Goal: Browse casually: Explore the website without a specific task or goal

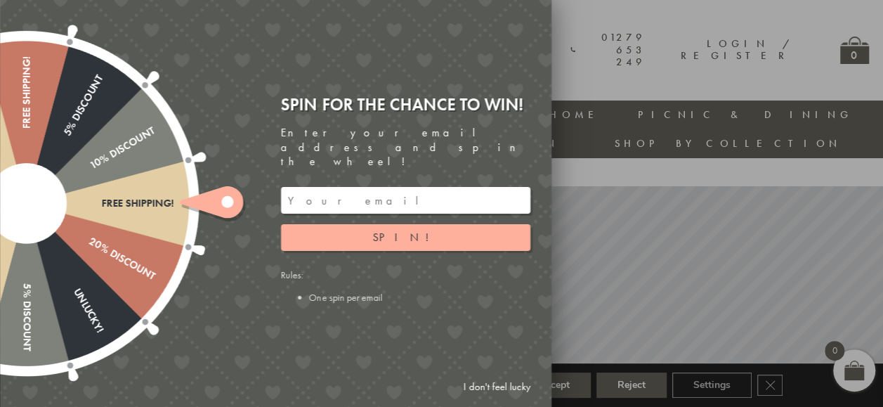
click at [604, 67] on div at bounding box center [441, 203] width 883 height 407
click at [484, 386] on link "I don't feel lucky" at bounding box center [497, 387] width 82 height 26
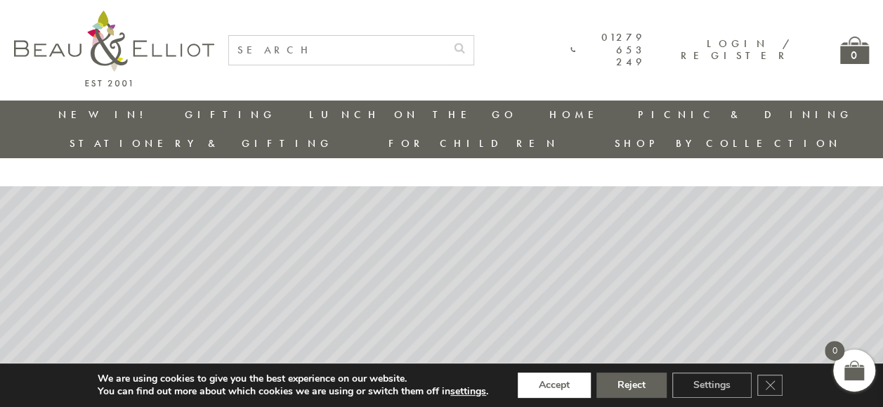
click at [571, 383] on button "Accept" at bounding box center [554, 384] width 73 height 25
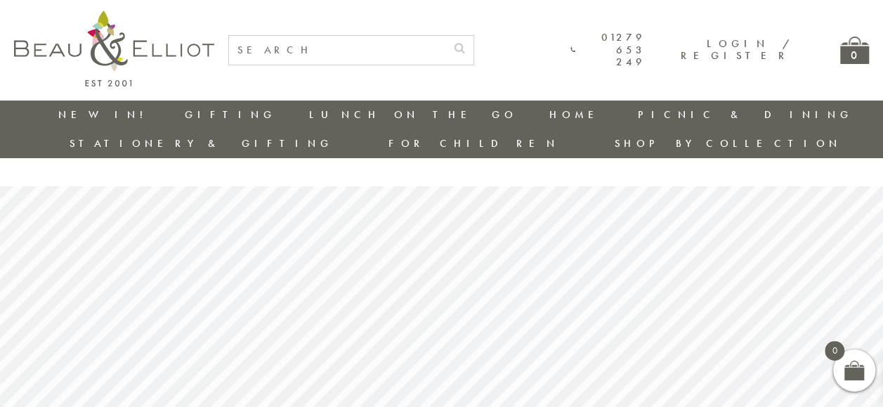
click at [333, 136] on link "Stationery & Gifting" at bounding box center [202, 143] width 264 height 14
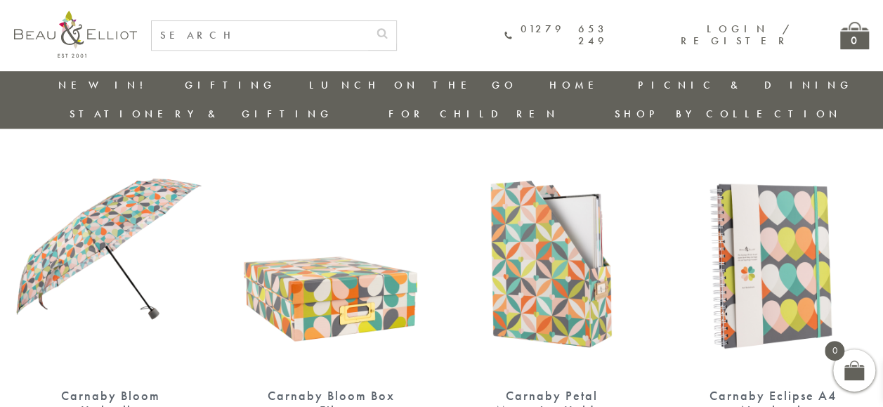
scroll to position [551, 0]
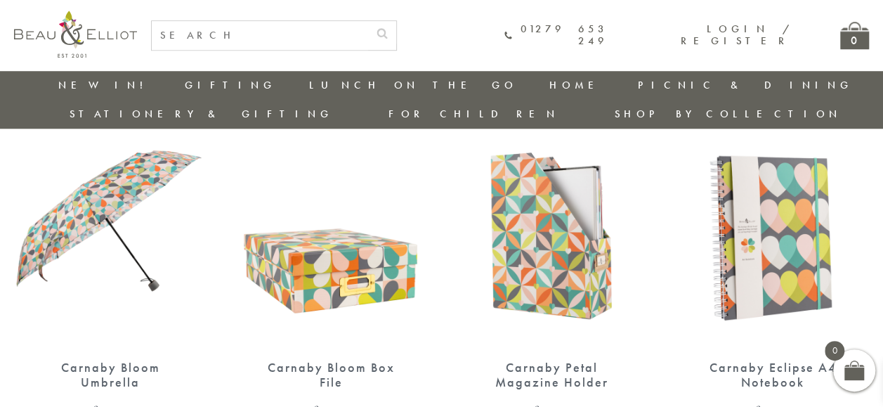
click at [787, 242] on img at bounding box center [773, 222] width 193 height 249
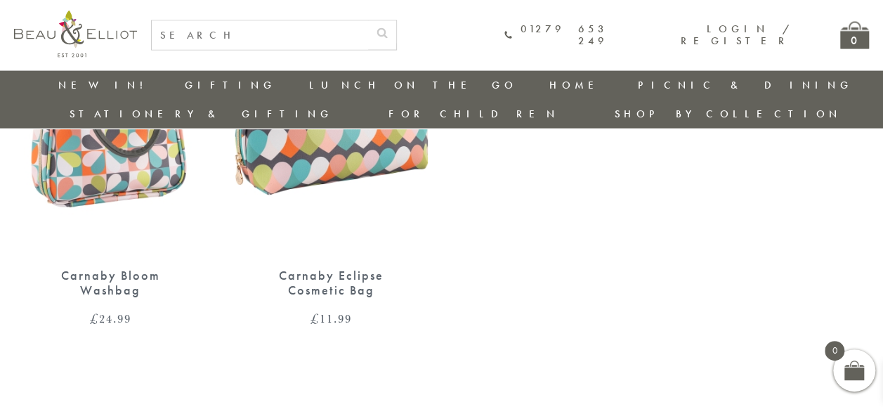
scroll to position [1403, 0]
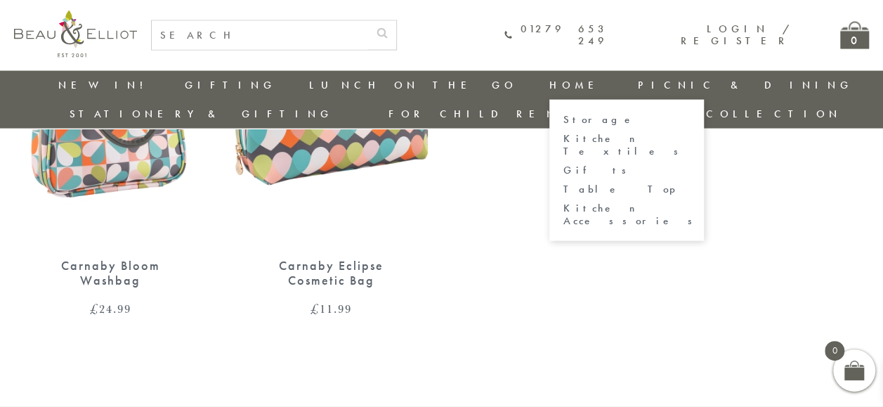
click at [550, 84] on link "Home" at bounding box center [578, 85] width 56 height 14
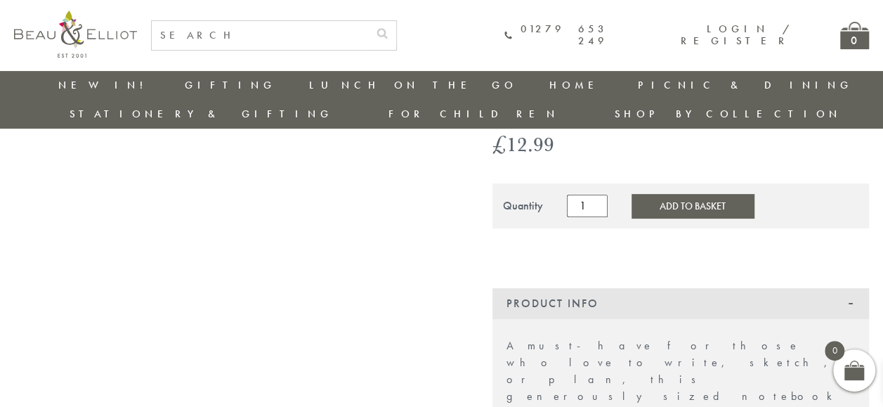
scroll to position [111, 0]
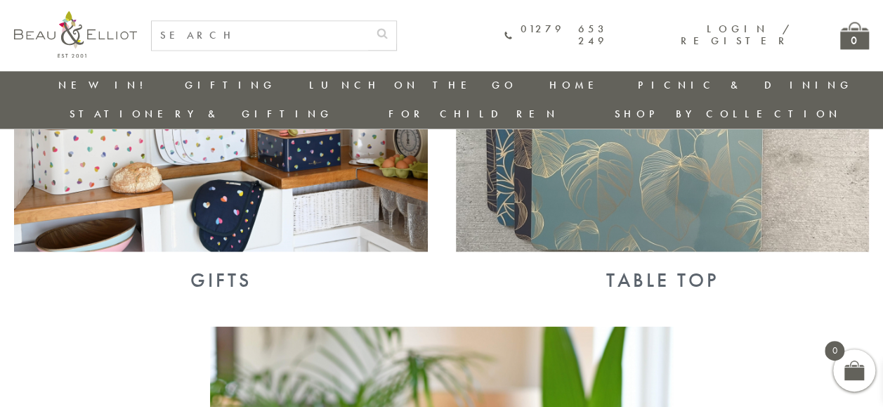
scroll to position [1426, 0]
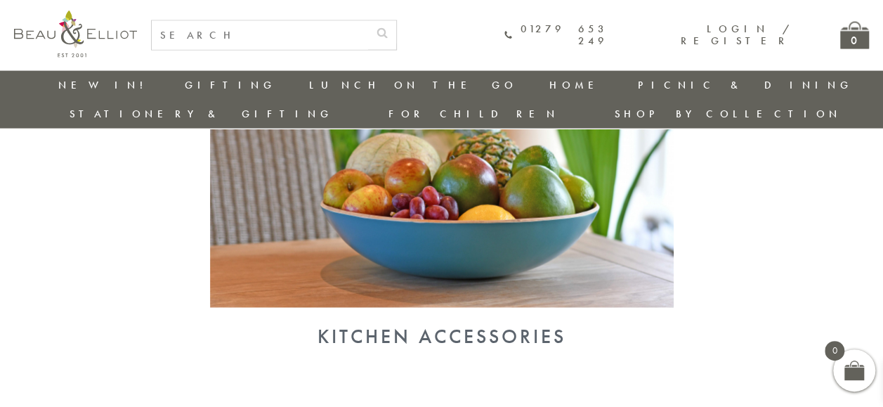
click at [496, 242] on img at bounding box center [442, 138] width 464 height 337
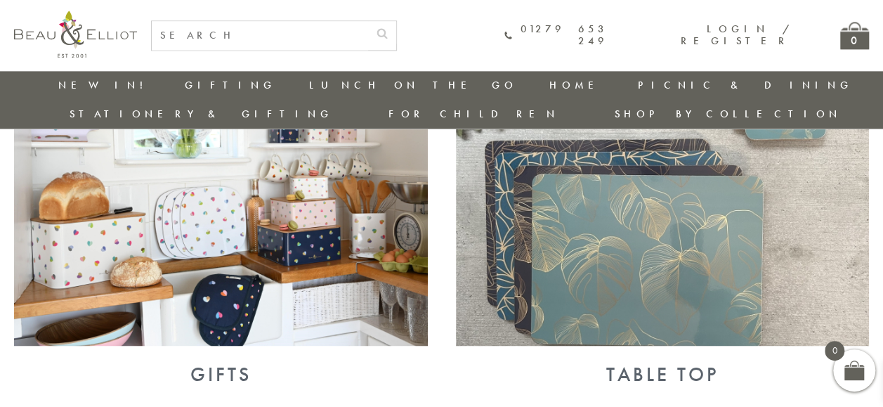
scroll to position [948, 0]
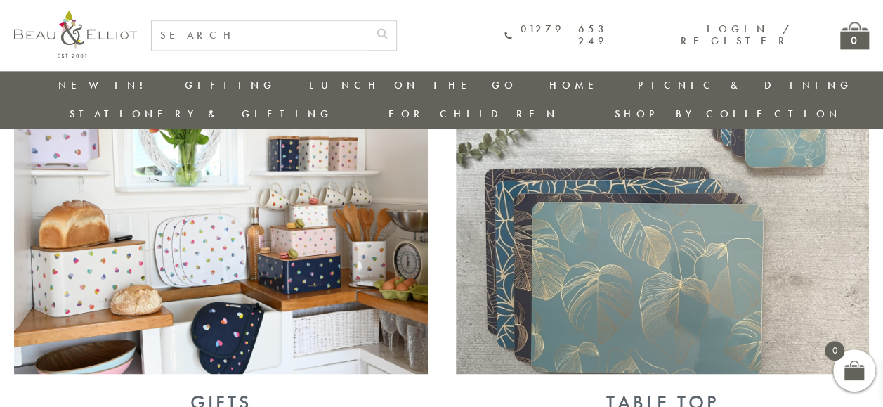
click at [604, 196] on img at bounding box center [663, 223] width 414 height 301
click at [394, 311] on img at bounding box center [221, 223] width 414 height 301
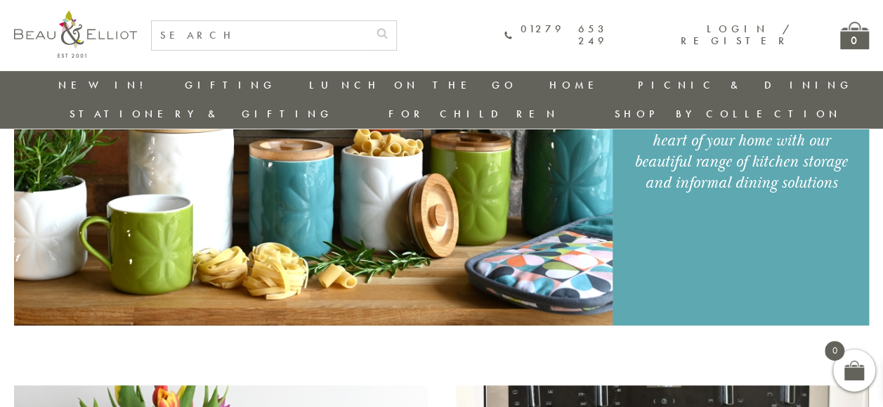
scroll to position [237, 0]
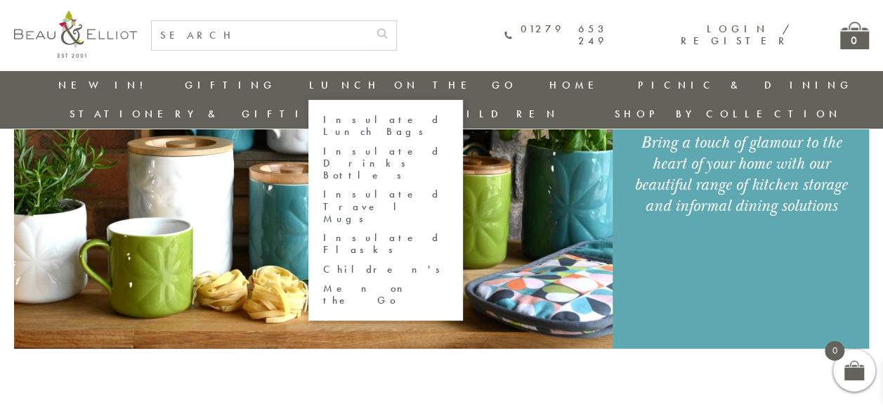
click at [309, 86] on link "Lunch On The Go" at bounding box center [413, 85] width 208 height 14
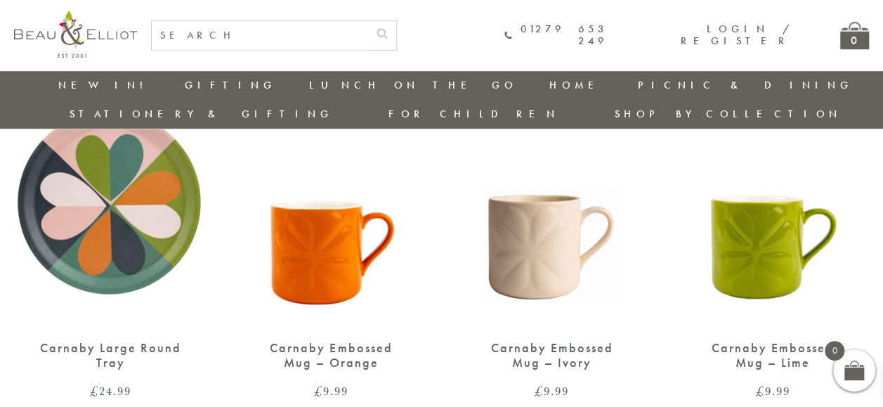
scroll to position [569, 0]
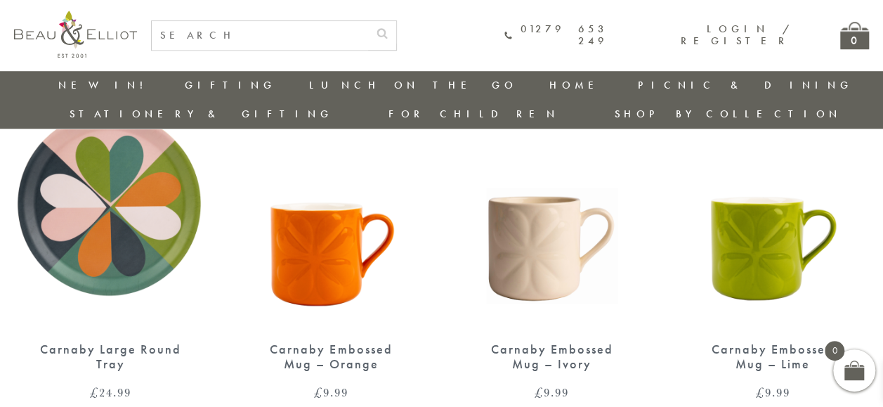
click at [539, 246] on img at bounding box center [552, 203] width 193 height 249
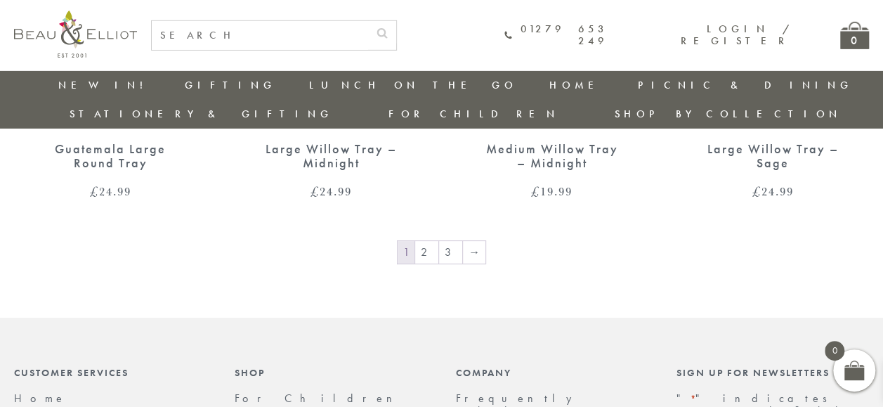
scroll to position [2347, 0]
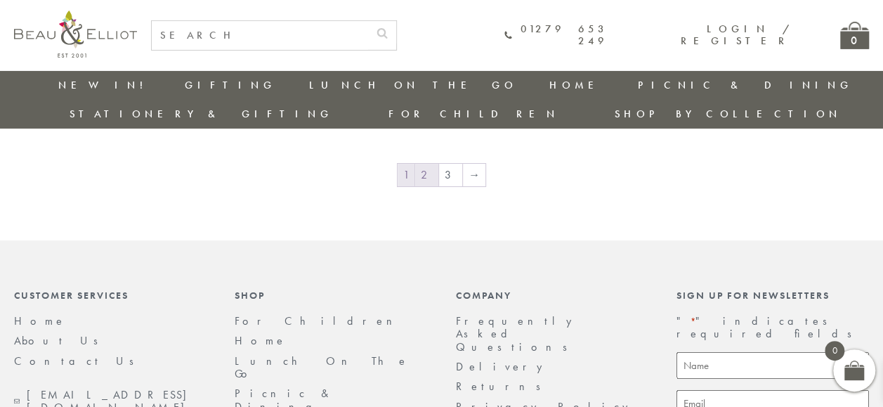
click at [427, 164] on link "2" at bounding box center [426, 175] width 23 height 22
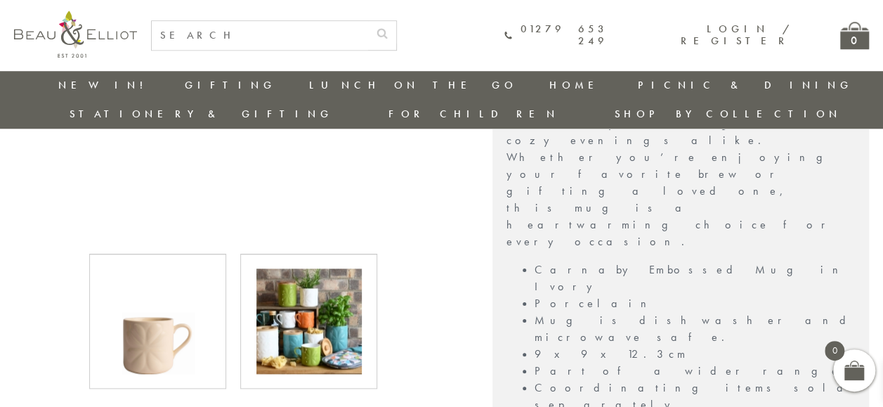
scroll to position [663, 0]
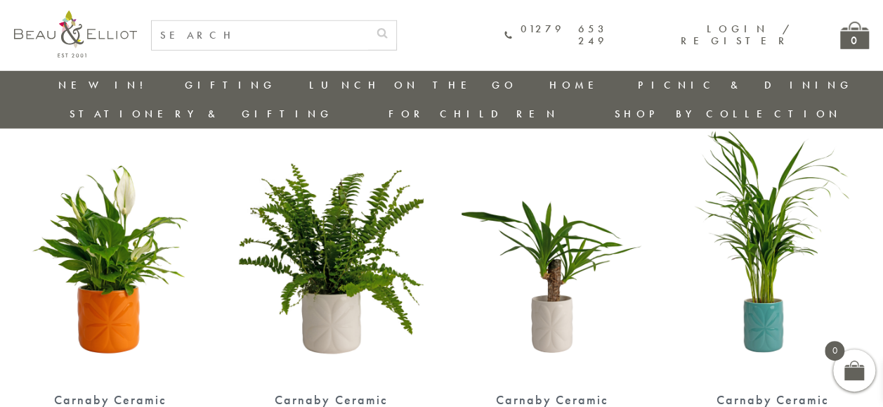
scroll to position [2076, 0]
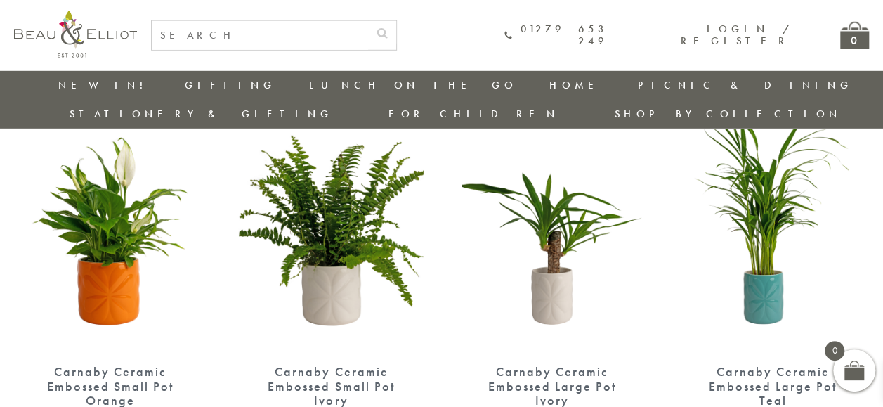
click at [557, 280] on img at bounding box center [552, 226] width 193 height 249
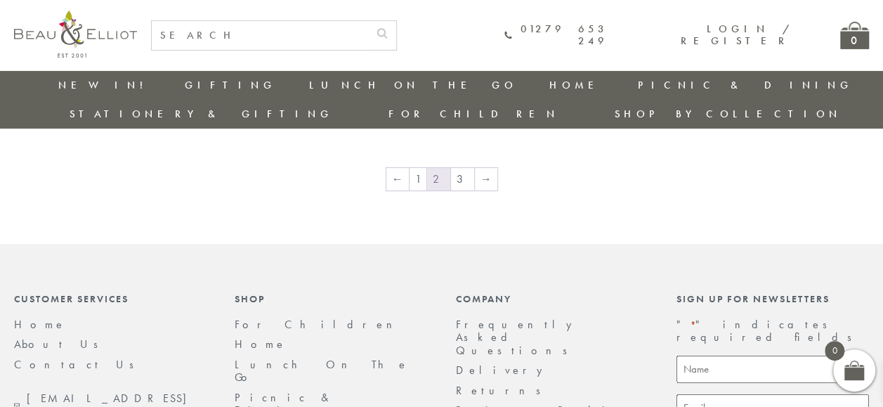
scroll to position [2432, 0]
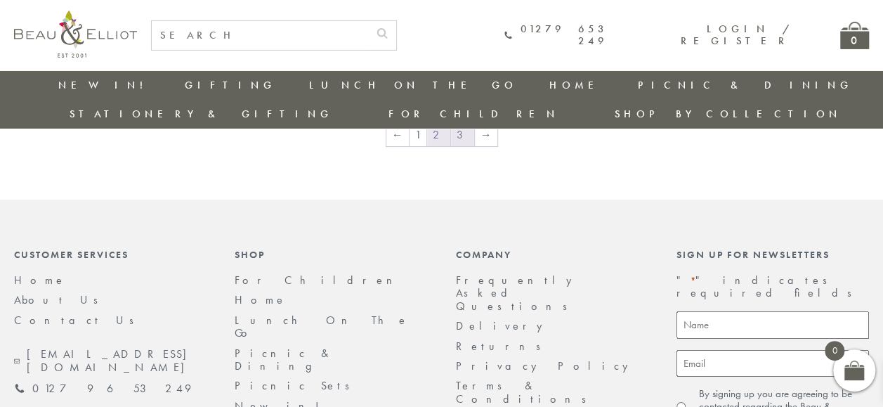
click at [465, 124] on link "3" at bounding box center [462, 135] width 23 height 22
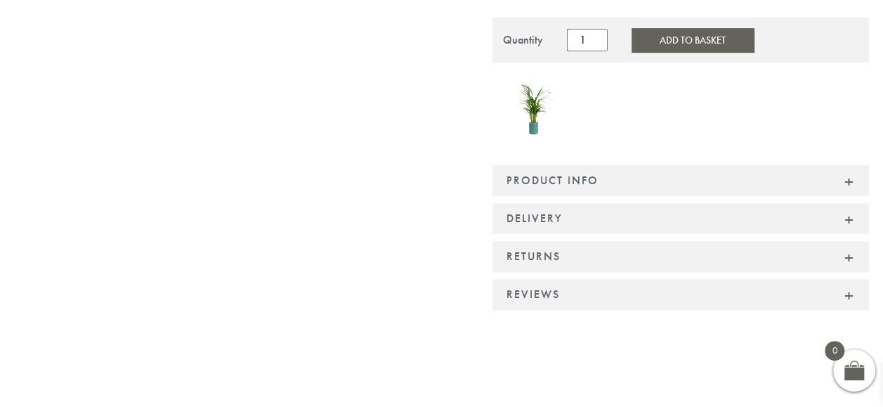
scroll to position [356, 0]
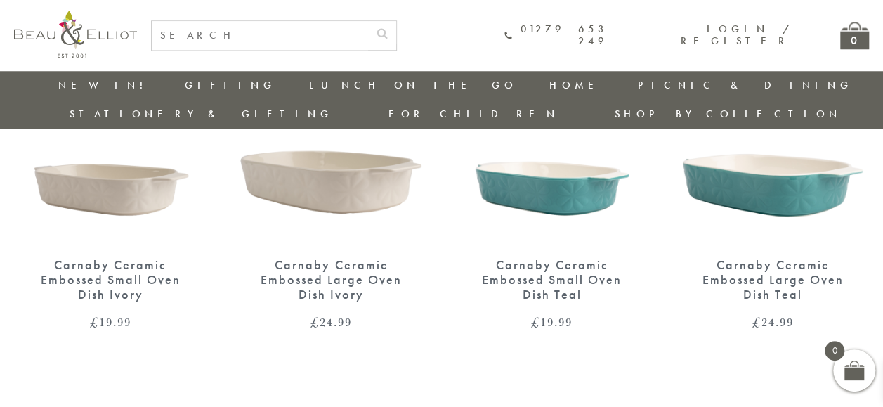
scroll to position [1009, 0]
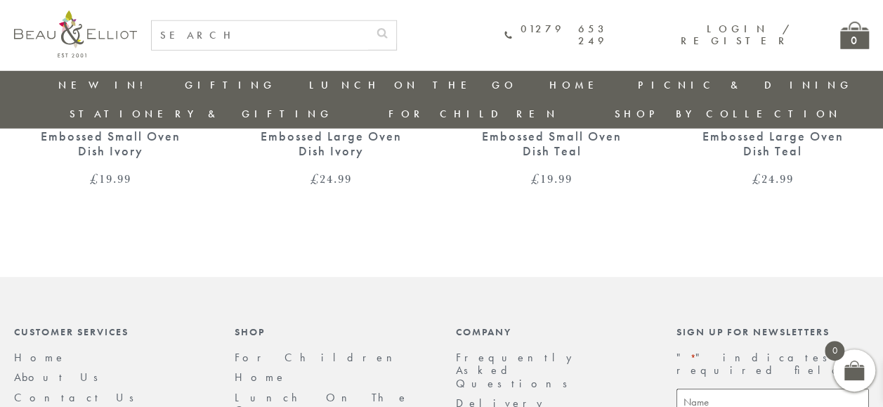
scroll to position [2104, 0]
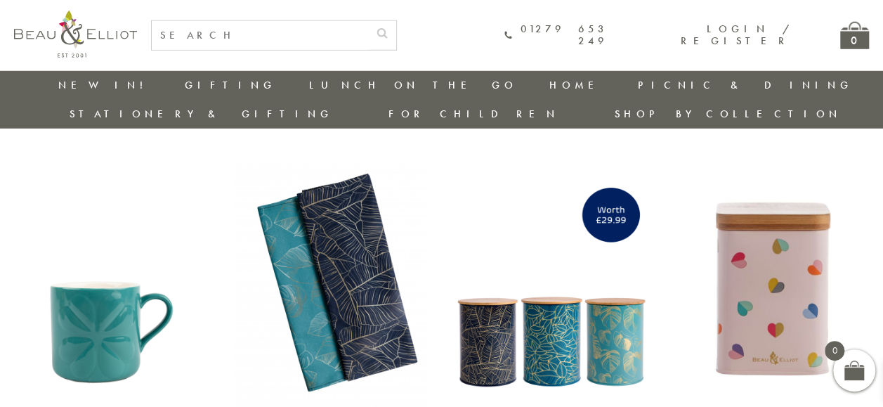
scroll to position [2357, 0]
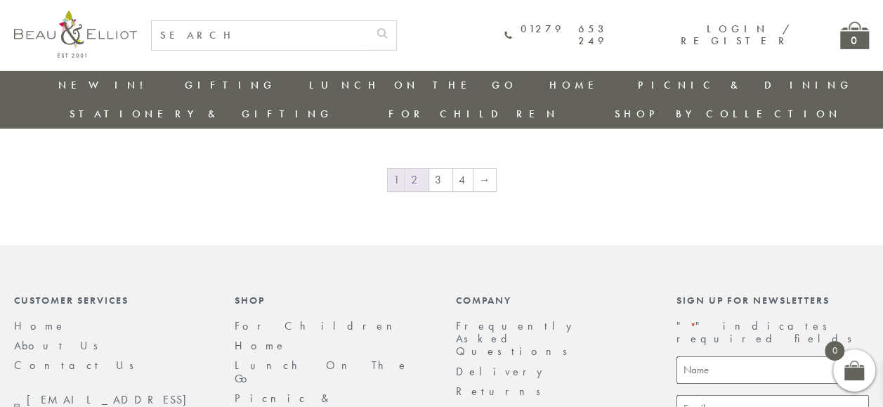
click at [420, 169] on link "2" at bounding box center [417, 180] width 23 height 22
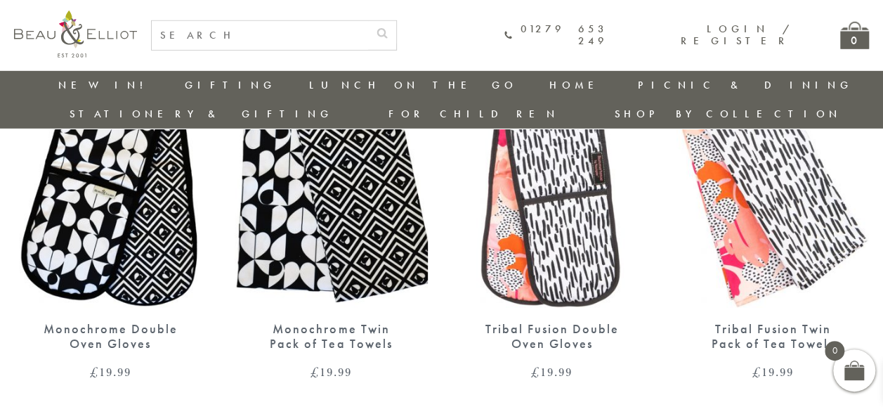
scroll to position [2132, 0]
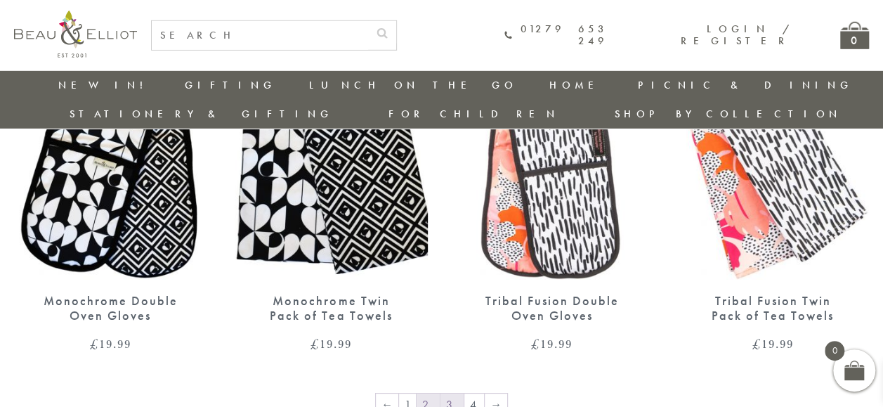
click at [451, 394] on link "3" at bounding box center [452, 405] width 23 height 22
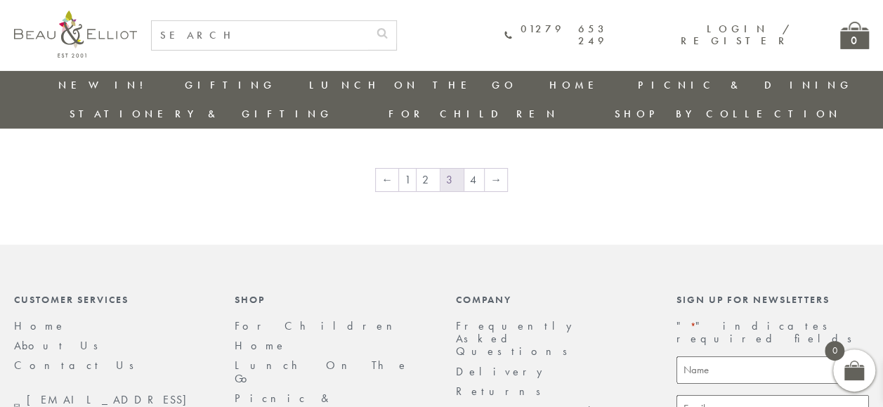
scroll to position [2376, 0]
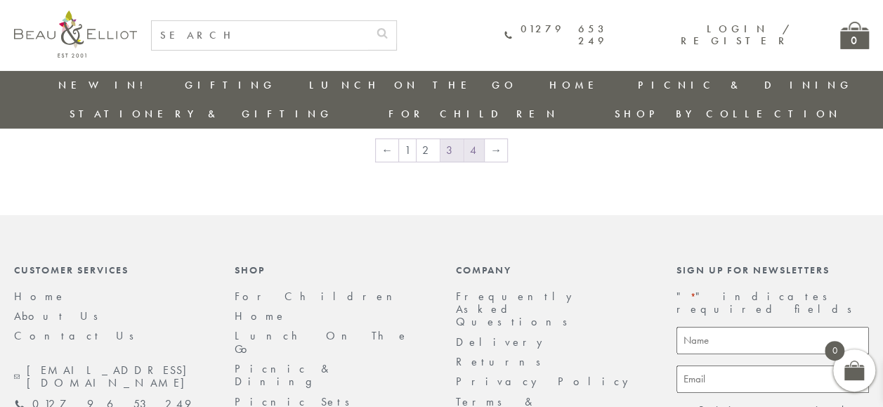
click at [472, 139] on link "4" at bounding box center [475, 150] width 20 height 22
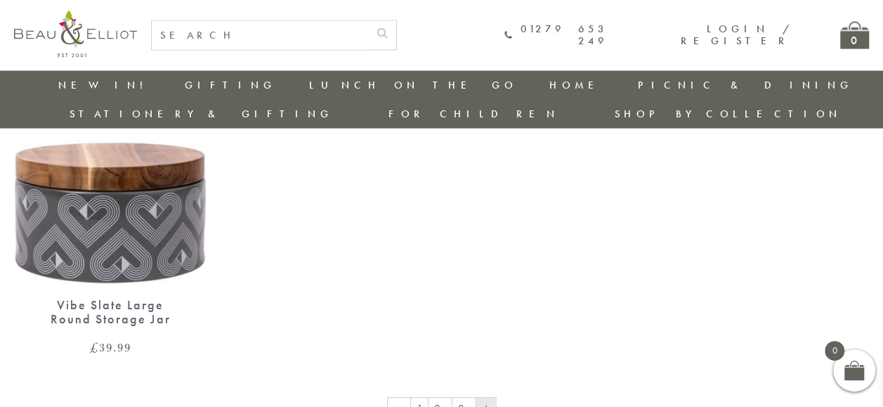
scroll to position [1749, 0]
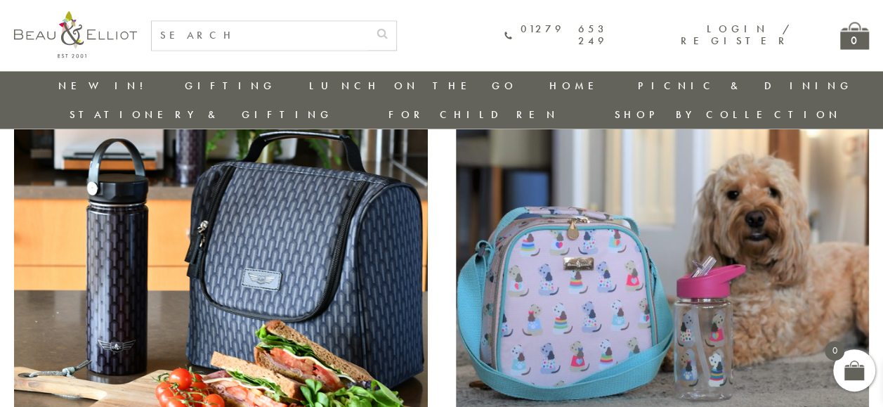
scroll to position [1272, 0]
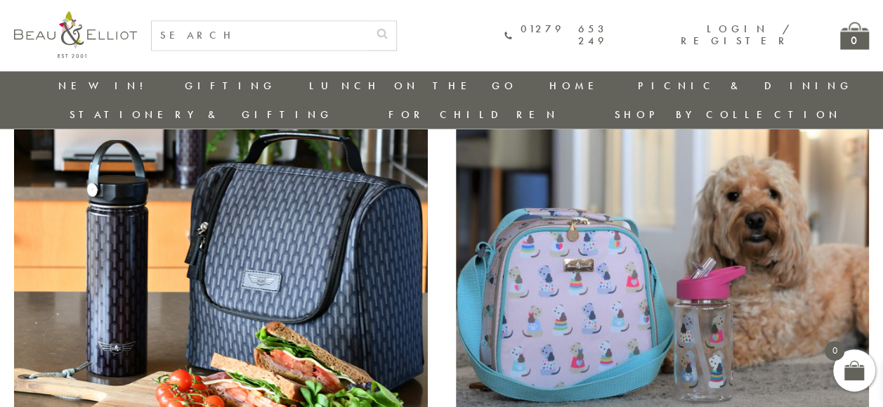
click at [343, 261] on img at bounding box center [221, 274] width 414 height 301
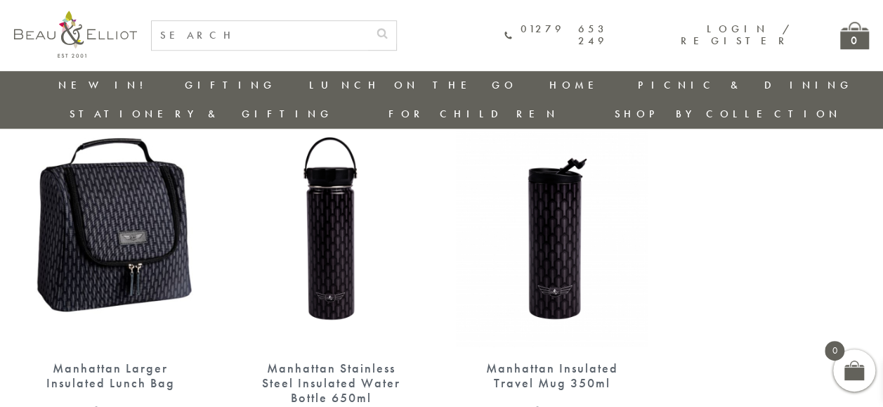
scroll to position [578, 0]
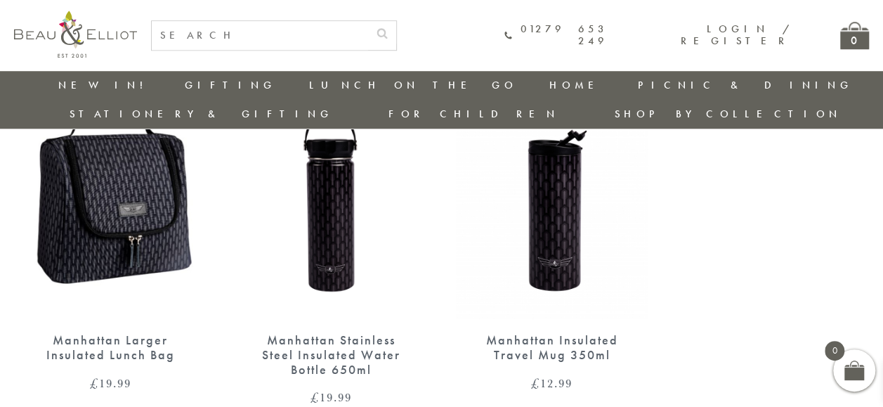
click at [86, 190] on img at bounding box center [110, 194] width 193 height 249
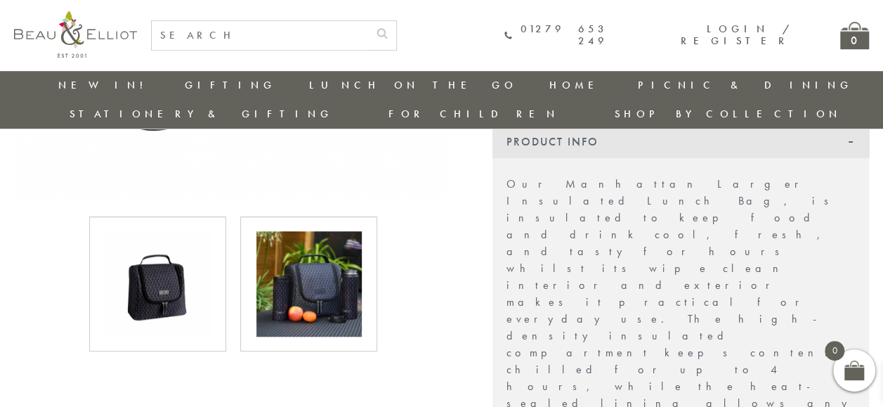
scroll to position [420, 0]
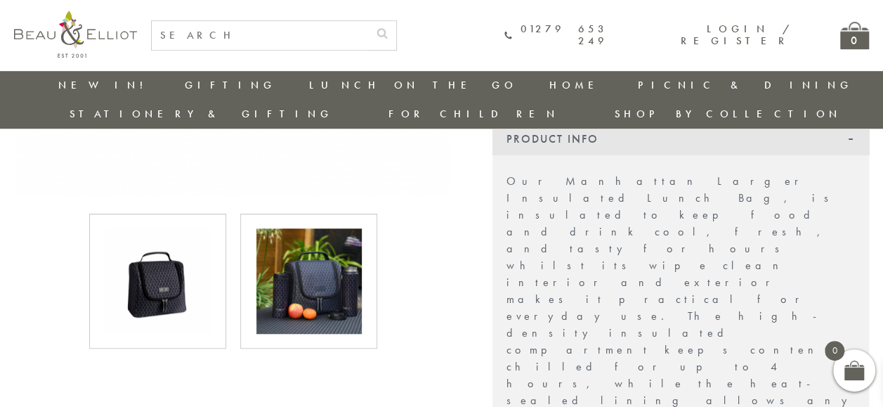
click at [313, 286] on img at bounding box center [309, 280] width 105 height 105
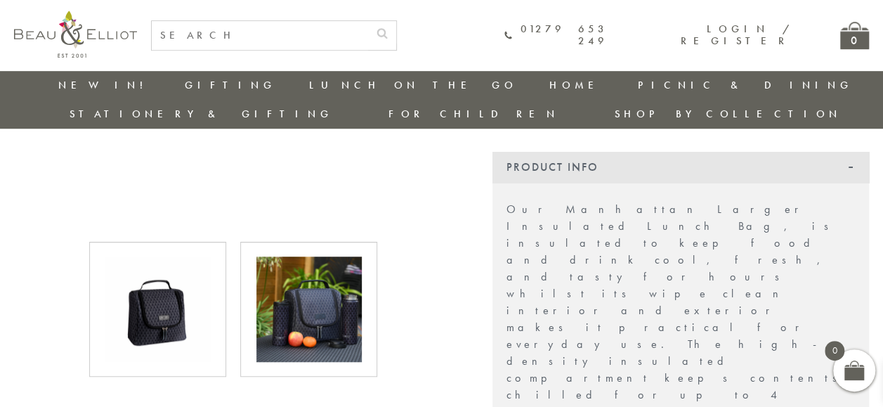
click at [313, 286] on img at bounding box center [309, 309] width 105 height 105
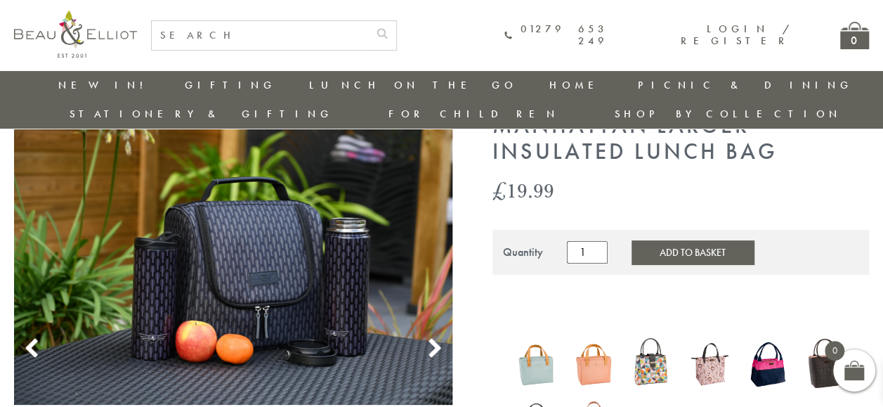
scroll to position [93, 0]
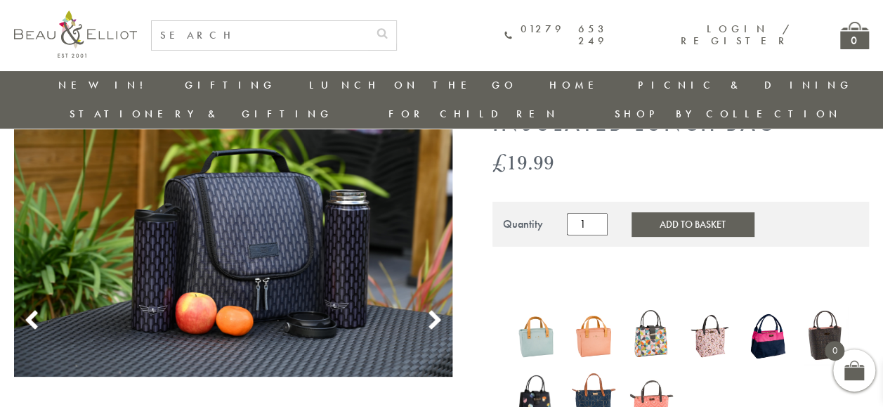
click at [435, 311] on use at bounding box center [435, 320] width 12 height 19
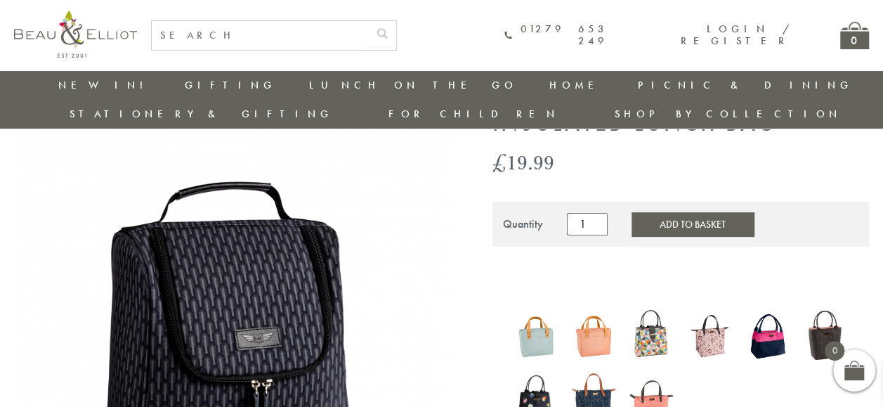
click at [435, 311] on use at bounding box center [435, 320] width 12 height 19
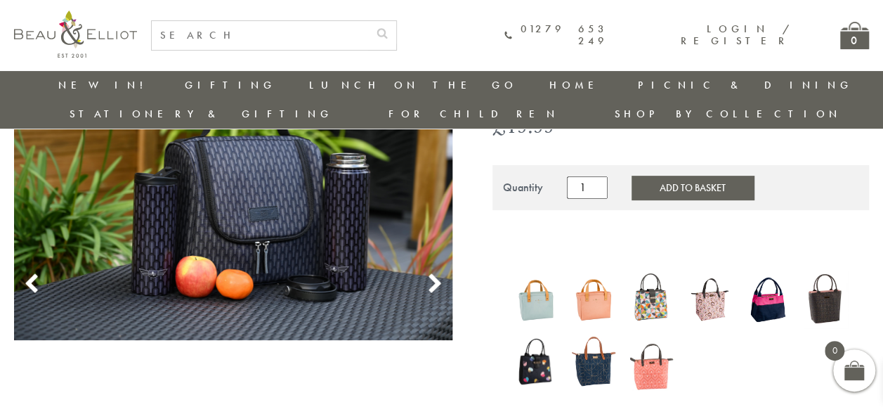
scroll to position [131, 0]
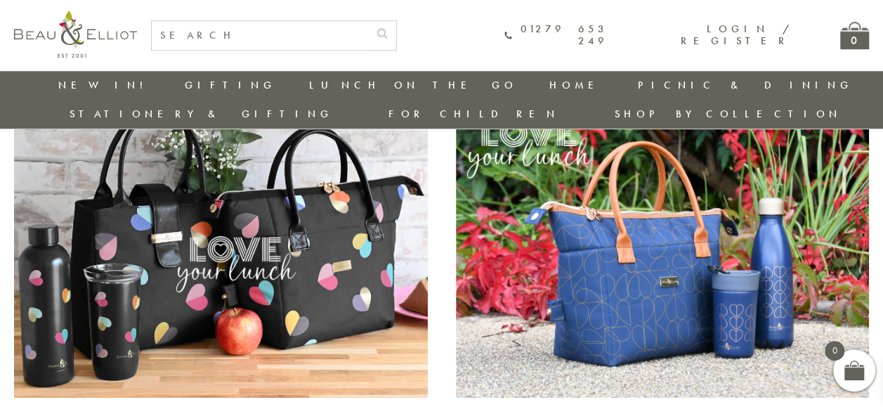
scroll to position [551, 0]
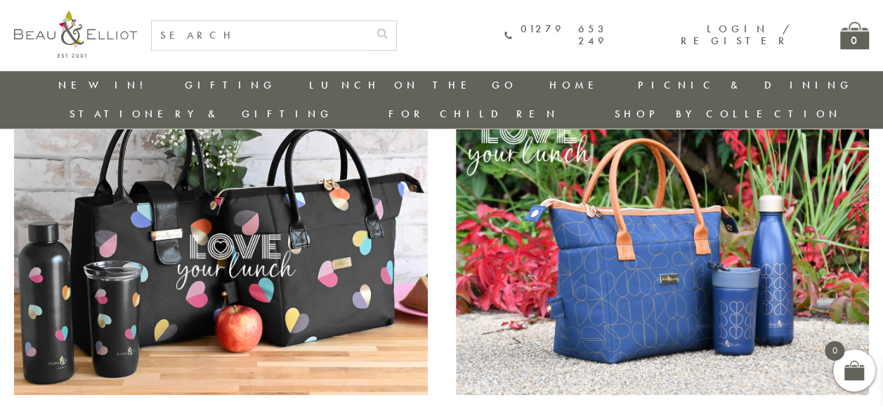
click at [205, 276] on img at bounding box center [221, 244] width 414 height 301
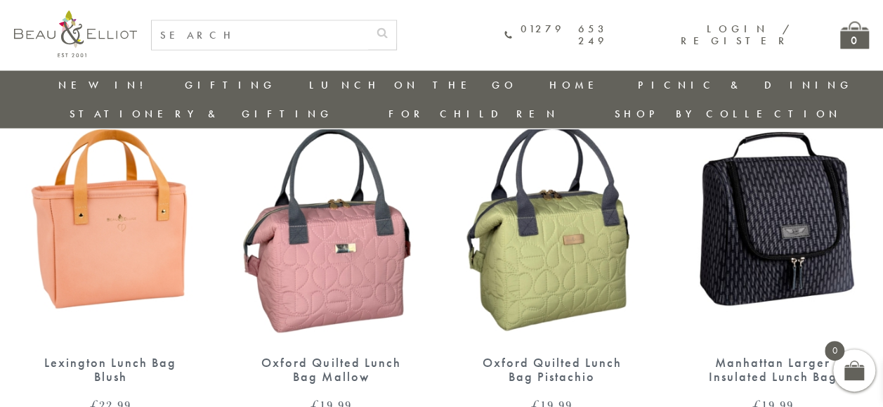
scroll to position [1338, 0]
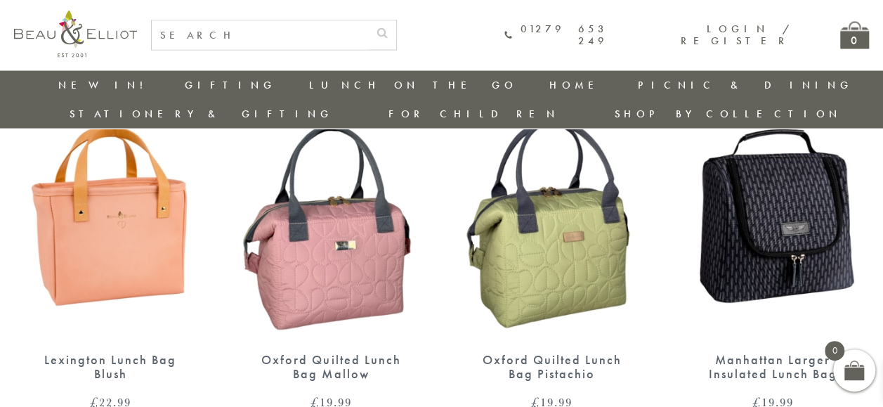
click at [541, 235] on img at bounding box center [552, 214] width 193 height 249
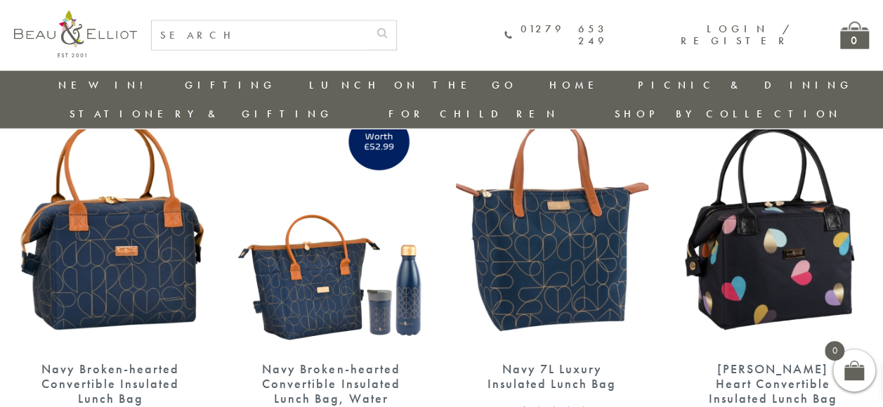
scroll to position [1732, 0]
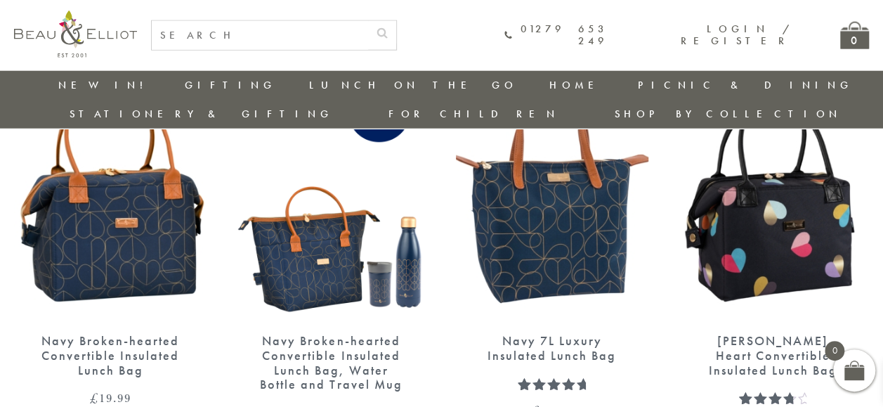
click at [591, 229] on img at bounding box center [552, 196] width 193 height 249
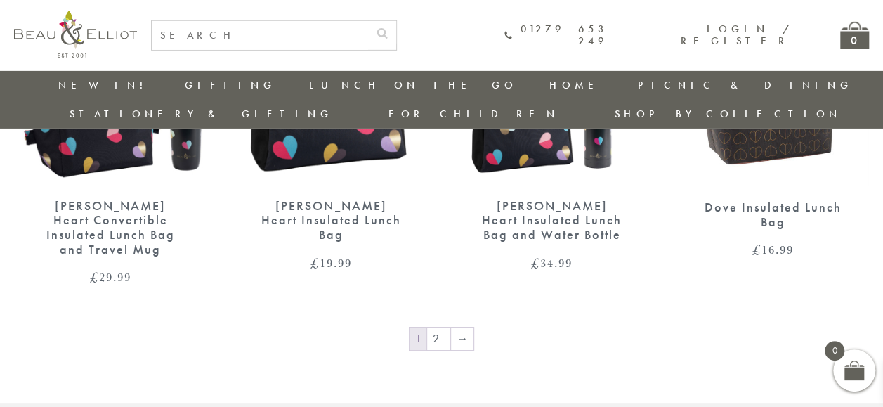
scroll to position [2294, 0]
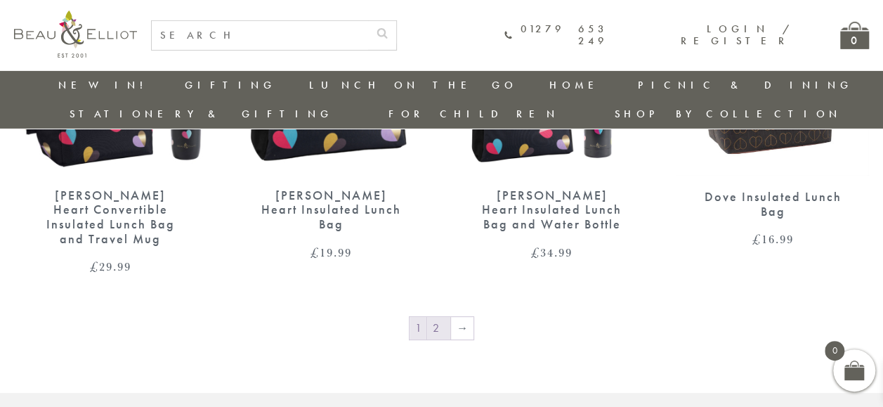
click at [441, 317] on link "2" at bounding box center [438, 328] width 23 height 22
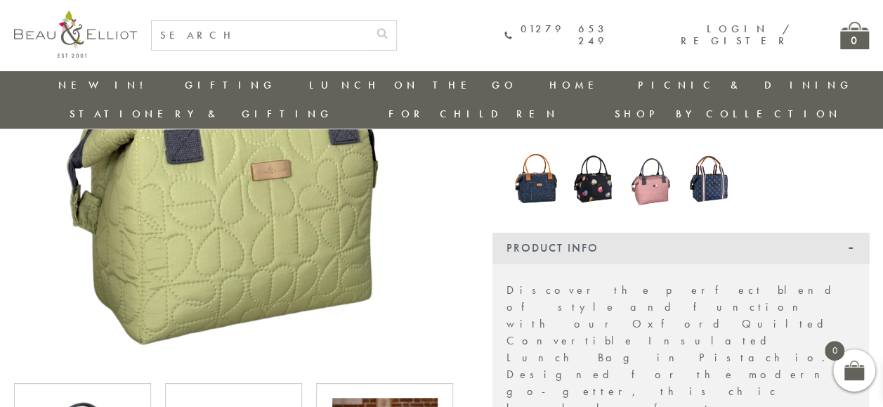
scroll to position [252, 0]
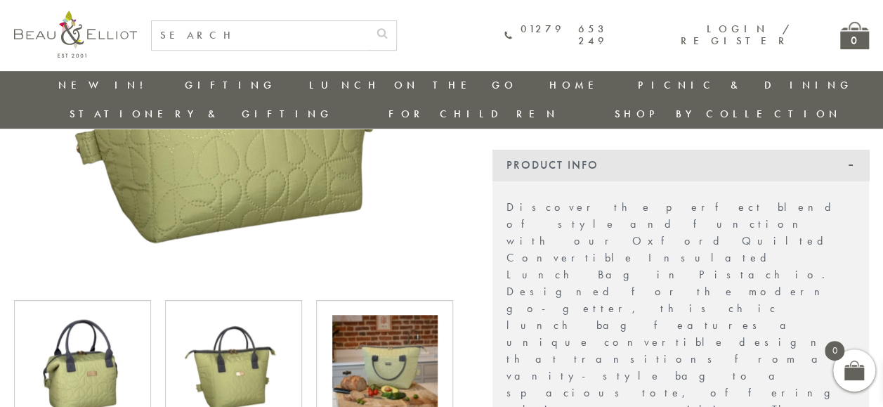
scroll to position [336, 0]
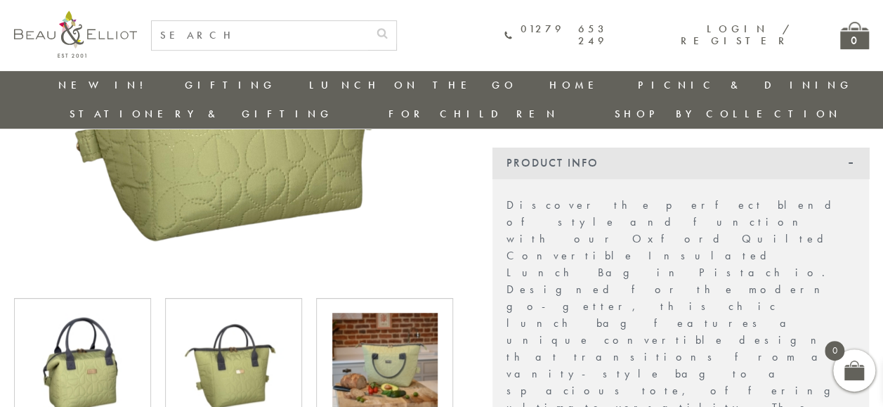
click at [397, 329] on img at bounding box center [384, 365] width 105 height 105
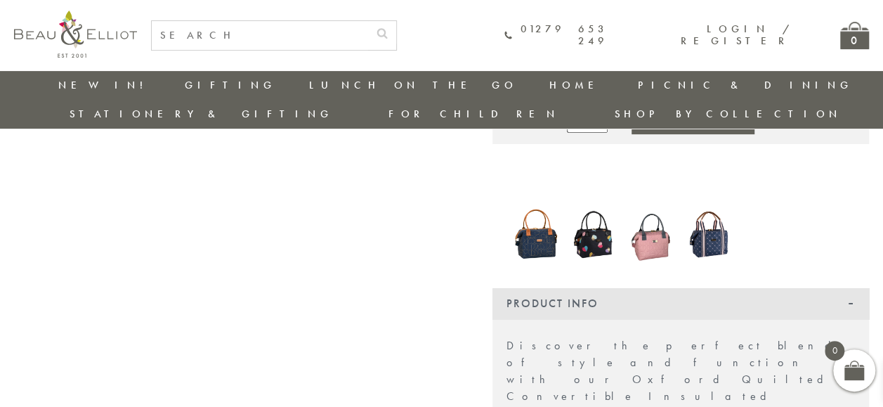
scroll to position [167, 0]
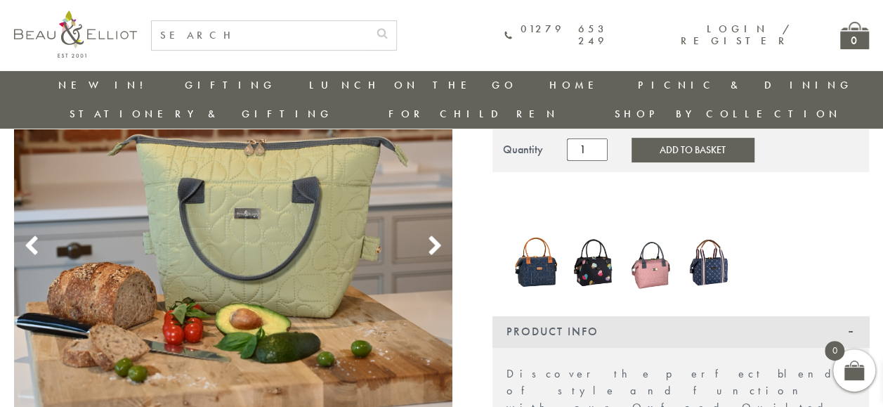
click at [436, 236] on use at bounding box center [435, 245] width 12 height 19
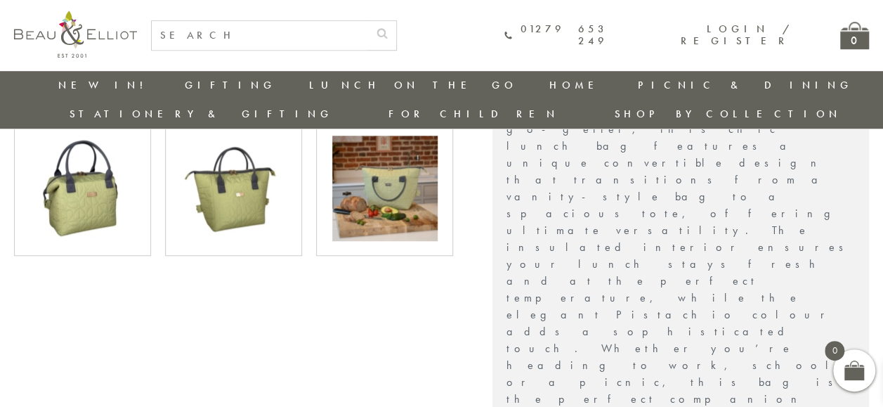
scroll to position [523, 0]
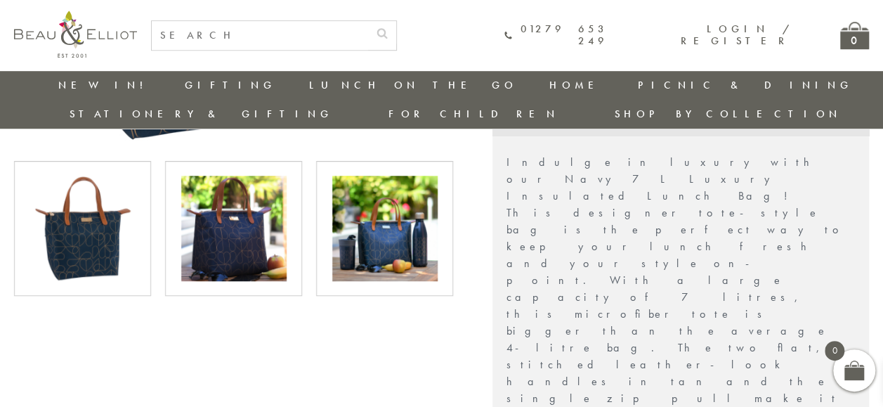
scroll to position [543, 0]
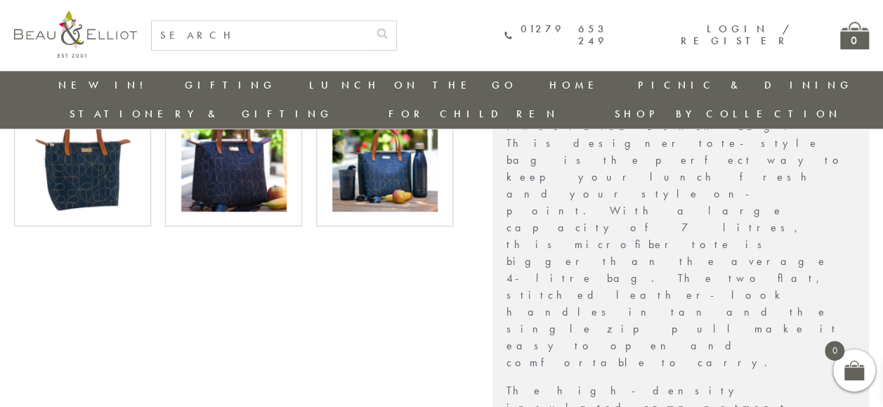
click at [265, 146] on img at bounding box center [233, 158] width 105 height 105
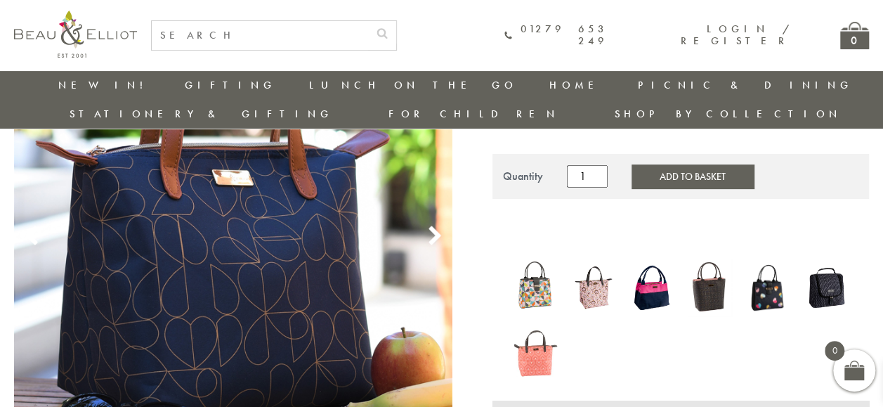
scroll to position [149, 0]
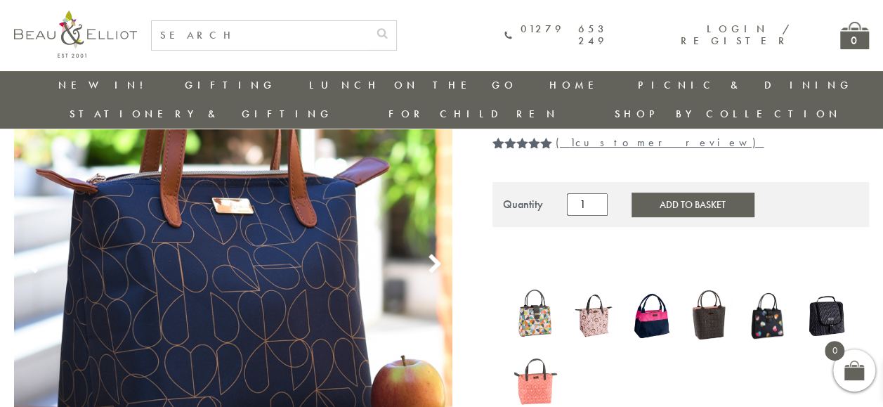
click at [434, 254] on icon at bounding box center [435, 264] width 21 height 21
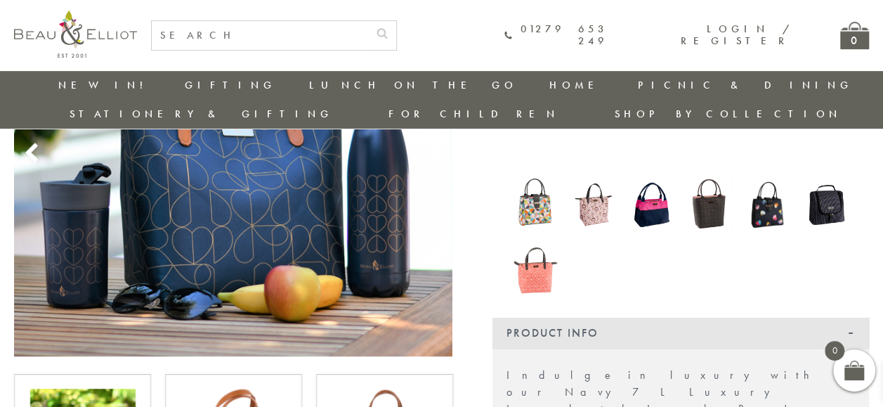
scroll to position [261, 0]
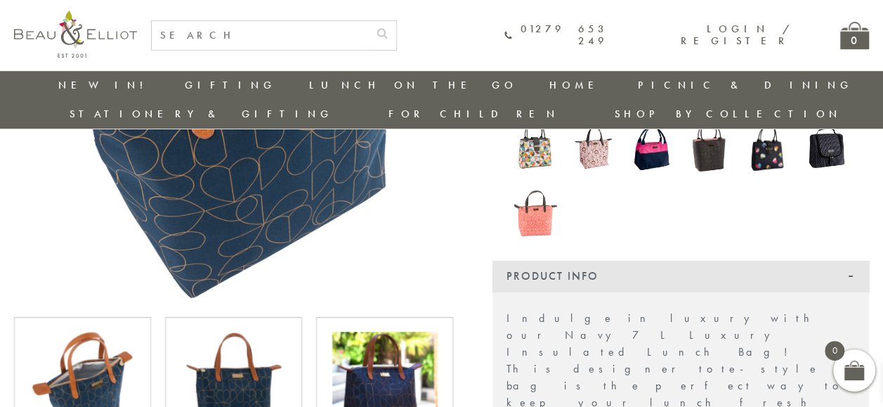
scroll to position [318, 0]
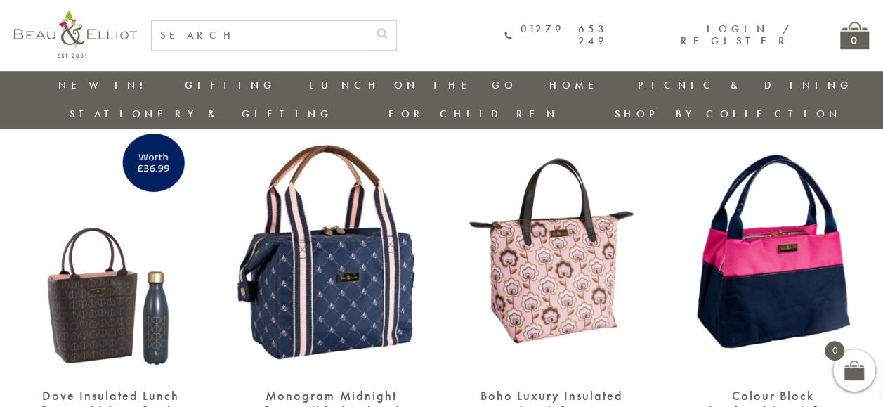
scroll to position [551, 0]
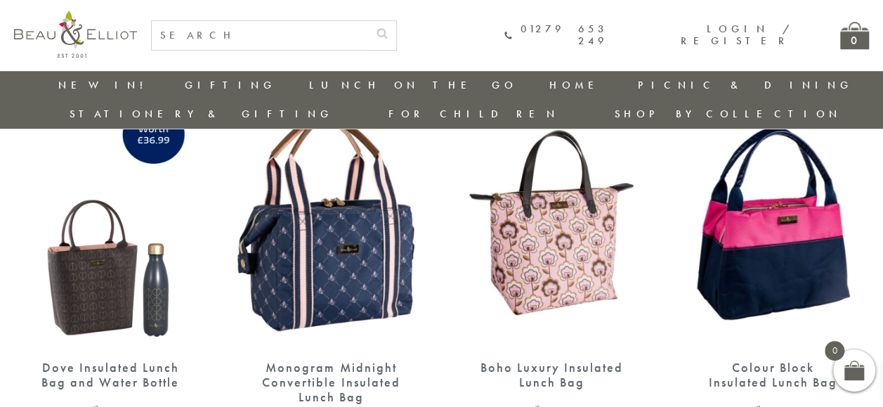
click at [335, 287] on img at bounding box center [331, 222] width 193 height 249
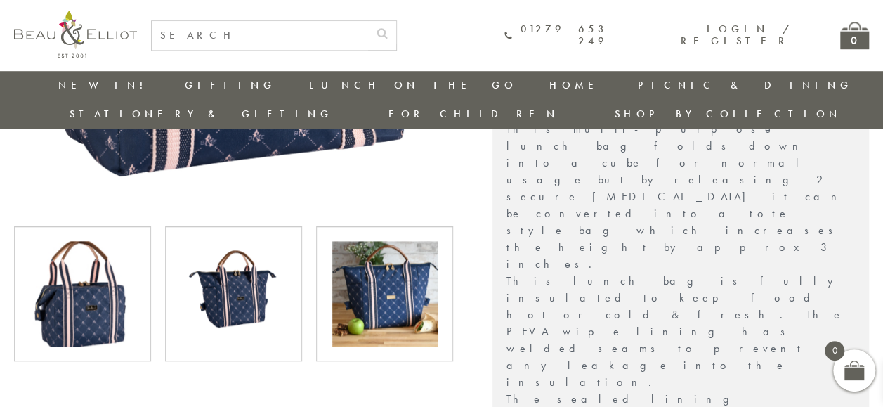
scroll to position [504, 0]
